Goal: Task Accomplishment & Management: Manage account settings

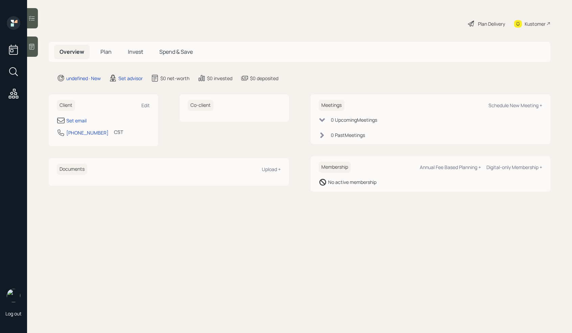
click at [28, 46] on icon at bounding box center [31, 46] width 7 height 7
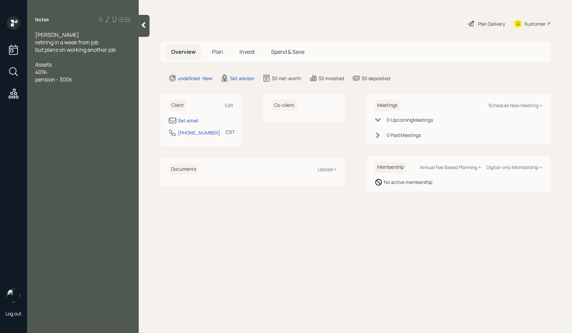
click at [55, 72] on div "401k-" at bounding box center [82, 71] width 95 height 7
click at [49, 58] on div at bounding box center [82, 56] width 95 height 7
click at [71, 72] on div "401k- 463k" at bounding box center [82, 71] width 95 height 7
click at [62, 72] on span "401k- 463kmoving to silver ira" at bounding box center [71, 71] width 73 height 7
click at [117, 71] on div "401k- 463k moving to silver ira" at bounding box center [82, 71] width 95 height 7
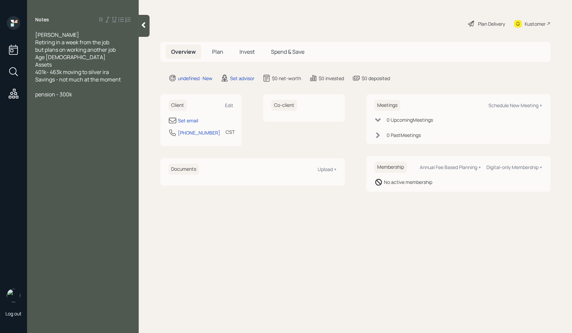
click at [120, 41] on div "Retiring in a week from the job" at bounding box center [82, 42] width 95 height 7
click at [45, 91] on span "pension - 300k" at bounding box center [53, 94] width 37 height 7
click at [41, 89] on div at bounding box center [82, 86] width 95 height 7
click at [49, 170] on div "Notes tony lewis Retiring in a week from the job but plans on working another j…" at bounding box center [83, 170] width 112 height 309
click at [113, 91] on div "pension - 300k" at bounding box center [82, 94] width 95 height 7
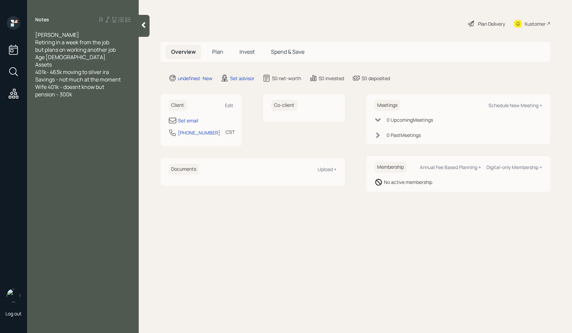
click at [114, 90] on div "Wife 401k - doesnt know but" at bounding box center [82, 86] width 95 height 7
click at [56, 96] on div at bounding box center [82, 94] width 95 height 7
click at [88, 110] on div "pension - 300k" at bounding box center [82, 109] width 95 height 7
click at [36, 131] on span "2500- 3000" at bounding box center [49, 131] width 29 height 7
click at [66, 132] on span "estimate 2500- 3000" at bounding box center [61, 131] width 52 height 7
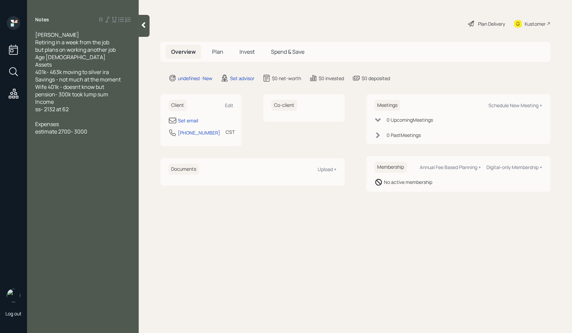
click at [105, 131] on div "estimate 2700- 3000" at bounding box center [82, 131] width 95 height 7
click at [53, 139] on div at bounding box center [82, 138] width 95 height 7
click at [189, 119] on div "Set email" at bounding box center [188, 120] width 20 height 7
select select "America/Chicago"
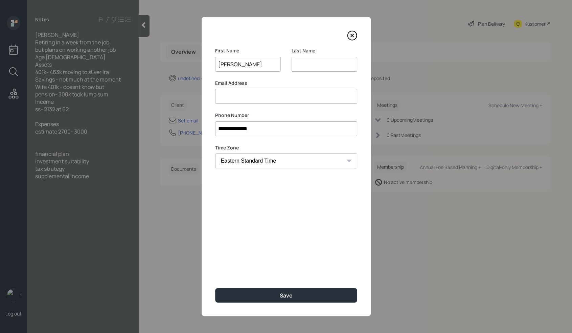
type input "Tony"
click at [318, 63] on input at bounding box center [325, 64] width 66 height 15
type input "Lewis"
click at [257, 95] on input at bounding box center [286, 96] width 142 height 15
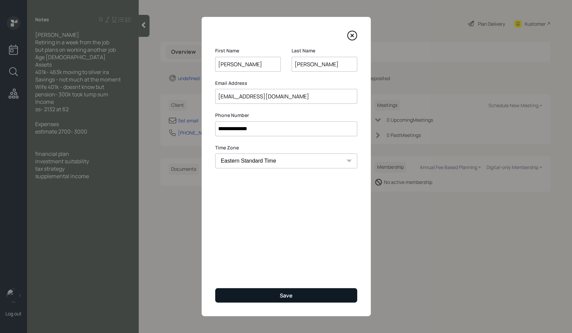
type input "[EMAIL_ADDRESS][DOMAIN_NAME]"
click at [264, 293] on button "Save" at bounding box center [286, 295] width 142 height 15
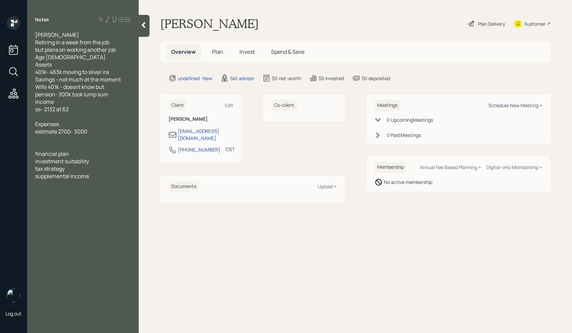
click at [520, 108] on div "Schedule New Meeting +" at bounding box center [516, 105] width 54 height 6
select select "round-robin"
click at [58, 146] on div at bounding box center [82, 146] width 95 height 7
click at [65, 161] on span "already in teh process of moving 401k to silver IRA" at bounding box center [81, 165] width 93 height 15
click at [70, 171] on div "already in the process of moving 401k to silver IRA" at bounding box center [82, 165] width 95 height 15
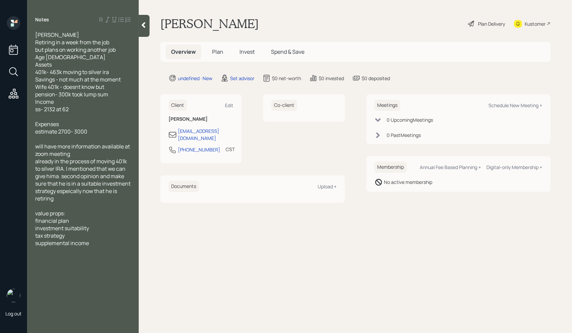
click at [66, 171] on span "already in the process of moving 401k to silver IRA. I mentioned that we can gi…" at bounding box center [83, 180] width 96 height 45
click at [85, 200] on div "already in the process of moving 401k to silver IRA. I mentioned that we can gi…" at bounding box center [82, 180] width 95 height 45
click at [81, 197] on div "already in the process of moving 401k to silver IRA. I mentioned that we can gi…" at bounding box center [82, 180] width 95 height 45
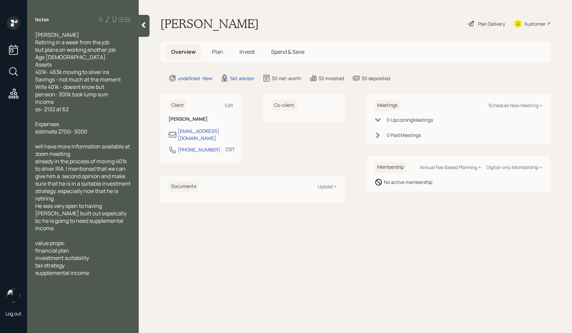
click at [107, 207] on span "He was very open to having aplan built out espeically bc he is going to need su…" at bounding box center [81, 217] width 92 height 30
click at [98, 225] on div at bounding box center [82, 228] width 95 height 7
click at [99, 222] on div "He was very open to having a plan built out, especially bc he is going to need …" at bounding box center [82, 213] width 95 height 22
click at [111, 97] on div "pension- 300k took lump sum" at bounding box center [82, 94] width 95 height 7
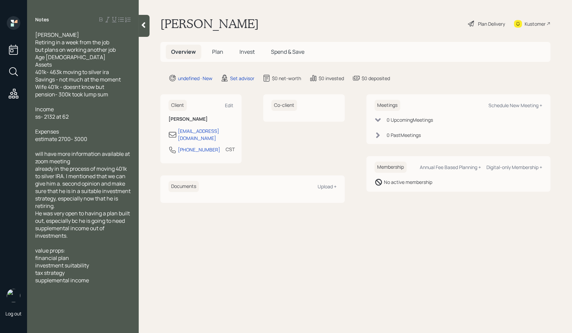
click at [121, 102] on div at bounding box center [82, 101] width 95 height 7
click at [105, 87] on span "Wife 401k - doesn't know but" at bounding box center [70, 86] width 70 height 7
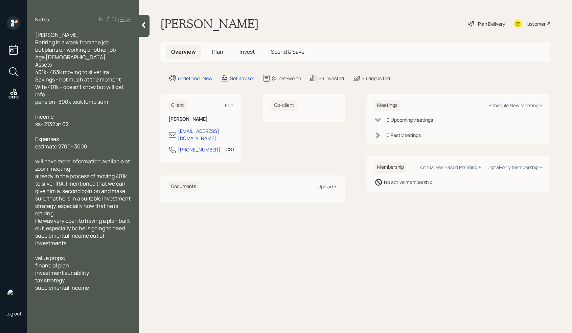
click at [143, 28] on icon at bounding box center [143, 25] width 7 height 7
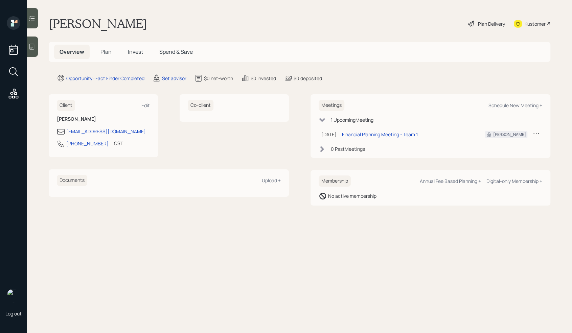
click at [31, 47] on icon at bounding box center [31, 46] width 7 height 7
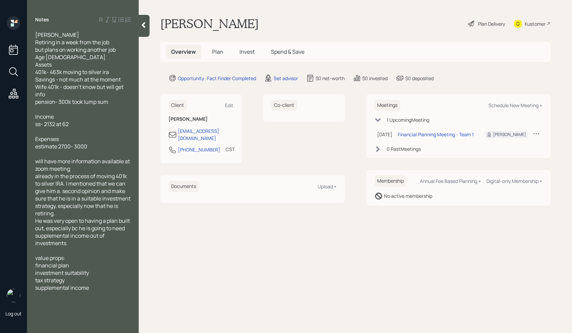
click at [146, 26] on icon at bounding box center [143, 25] width 7 height 7
